Goal: Register for event/course

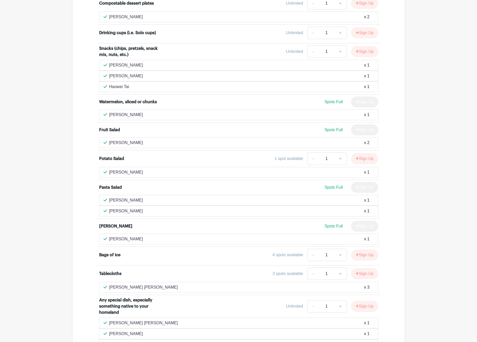
scroll to position [727, 0]
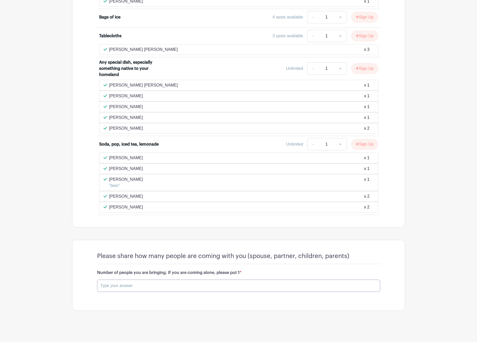
click at [129, 286] on input "text" at bounding box center [238, 286] width 283 height 12
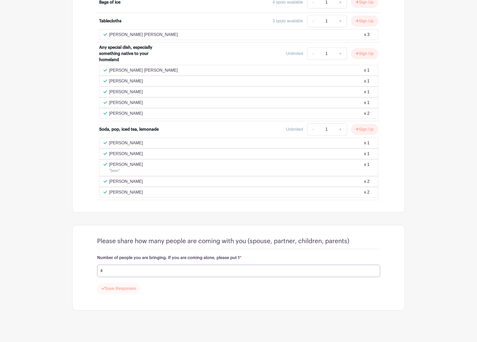
type input "4"
click at [116, 293] on button "Save Responses" at bounding box center [118, 289] width 43 height 11
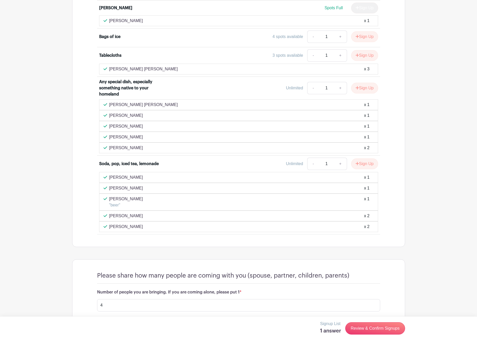
scroll to position [727, 0]
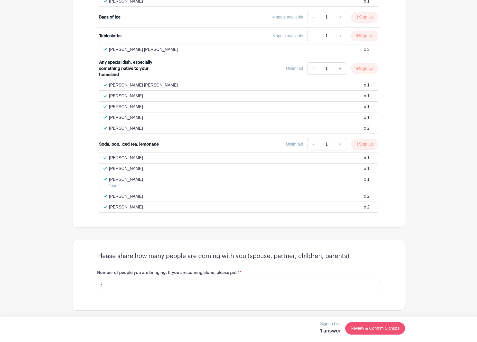
click at [366, 328] on link "Review & Confirm Signups" at bounding box center [375, 329] width 60 height 12
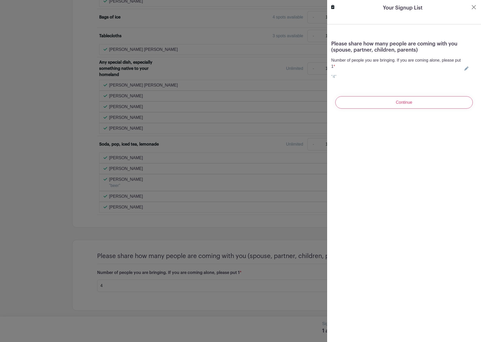
click at [346, 19] on turbo-frame "Your Signup List Please share how many people are coming with you (spouse, part…" at bounding box center [404, 58] width 154 height 117
click at [338, 21] on turbo-frame "Your Signup List Please share how many people are coming with you (spouse, part…" at bounding box center [404, 58] width 154 height 117
click at [394, 105] on input "Continue" at bounding box center [404, 102] width 138 height 12
click at [471, 14] on button "Close" at bounding box center [470, 14] width 5 height 5
click at [471, 8] on button "Close" at bounding box center [474, 7] width 6 height 6
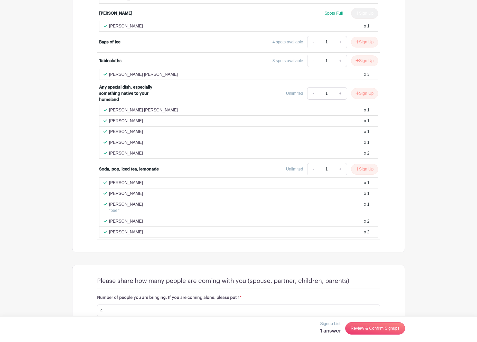
scroll to position [654, 0]
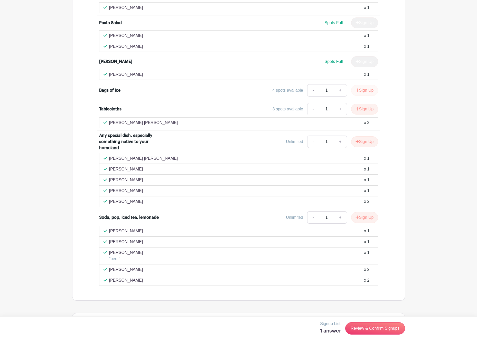
click at [356, 90] on icon "submit" at bounding box center [357, 89] width 3 height 3
click at [357, 92] on link "+" at bounding box center [357, 90] width 13 height 12
type input "2"
click at [331, 91] on link "-" at bounding box center [330, 90] width 12 height 12
type input "1"
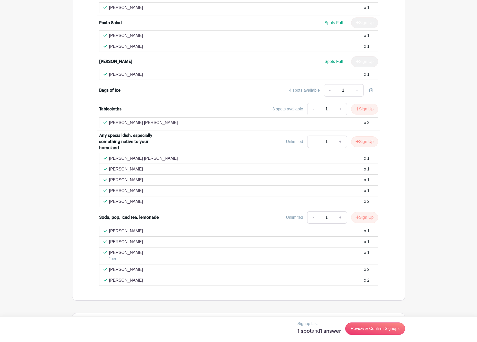
scroll to position [727, 0]
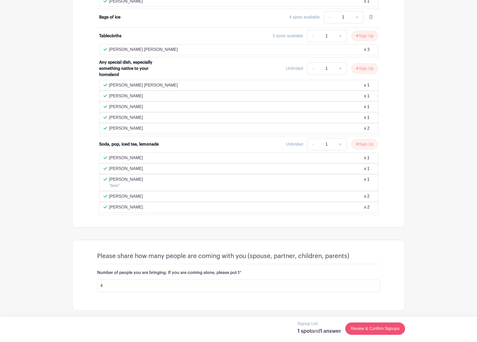
click at [363, 331] on link "Review & Confirm Signups" at bounding box center [375, 329] width 60 height 12
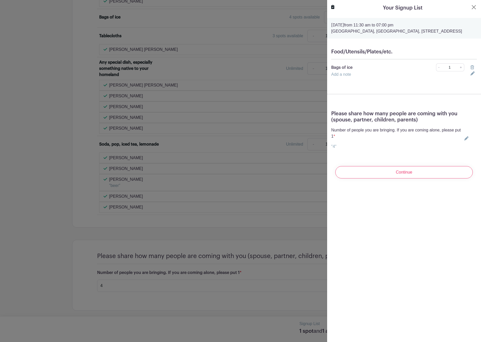
click at [380, 12] on div "Your Signup List" at bounding box center [404, 8] width 146 height 8
click at [389, 9] on h5 "Your Signup List" at bounding box center [403, 8] width 40 height 8
click at [369, 179] on input "Continue" at bounding box center [404, 172] width 138 height 12
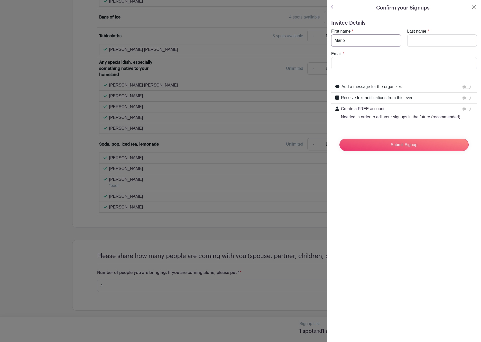
type input "Mario"
type input "Fabiilli"
type input "m"
type input "mfabiill@umich.edu"
click at [426, 212] on div "Confirm your Signups Invitee Details First name * Mario Last name * Fabiilli Em…" at bounding box center [404, 171] width 154 height 342
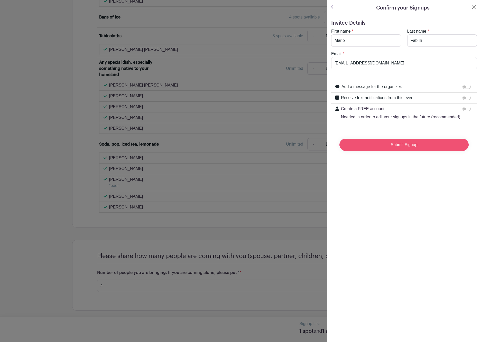
click at [376, 151] on input "Submit Signup" at bounding box center [404, 145] width 129 height 12
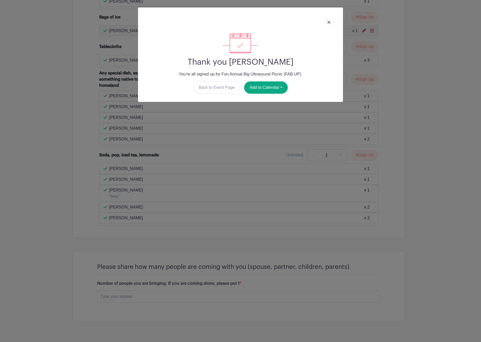
click at [329, 23] on img at bounding box center [328, 22] width 3 height 3
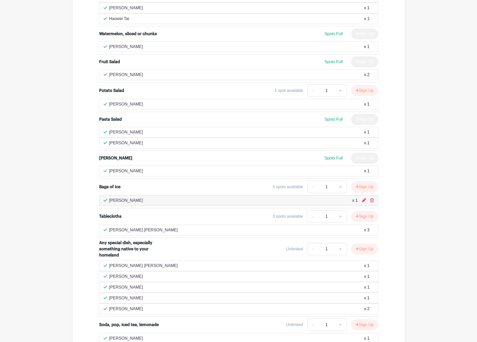
scroll to position [618, 0]
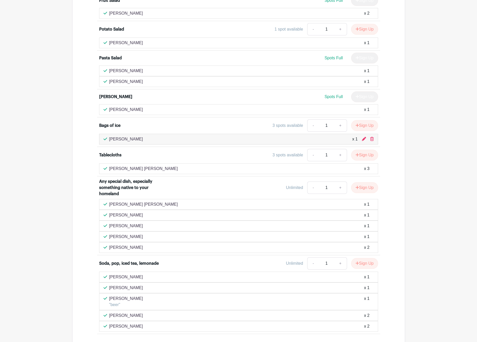
click at [116, 138] on p "[PERSON_NAME]" at bounding box center [126, 139] width 34 height 6
click at [112, 139] on p "[PERSON_NAME]" at bounding box center [126, 139] width 34 height 6
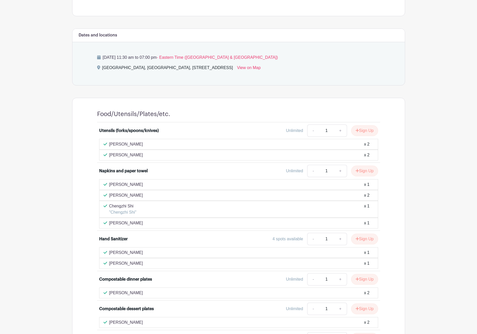
scroll to position [296, 0]
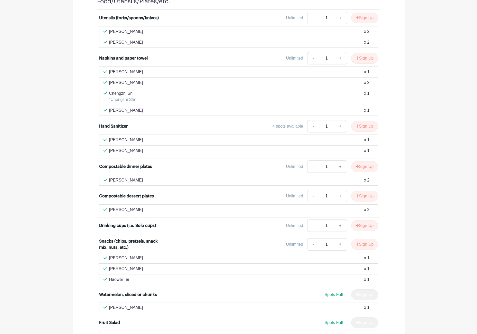
click at [102, 140] on div "Maggie Zhang x 1" at bounding box center [238, 140] width 279 height 11
click at [112, 141] on p "[PERSON_NAME]" at bounding box center [126, 140] width 34 height 6
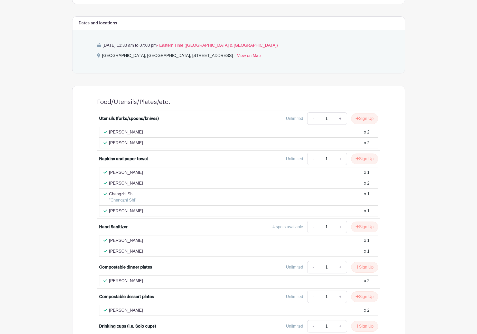
scroll to position [126, 0]
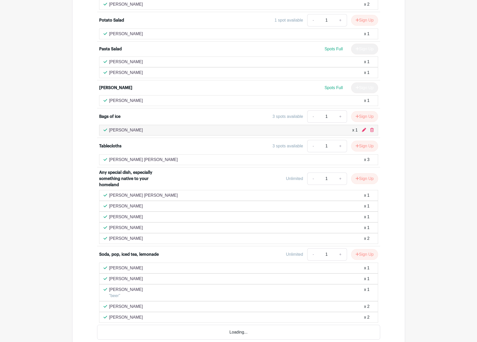
scroll to position [637, 0]
